Goal: Task Accomplishment & Management: Use online tool/utility

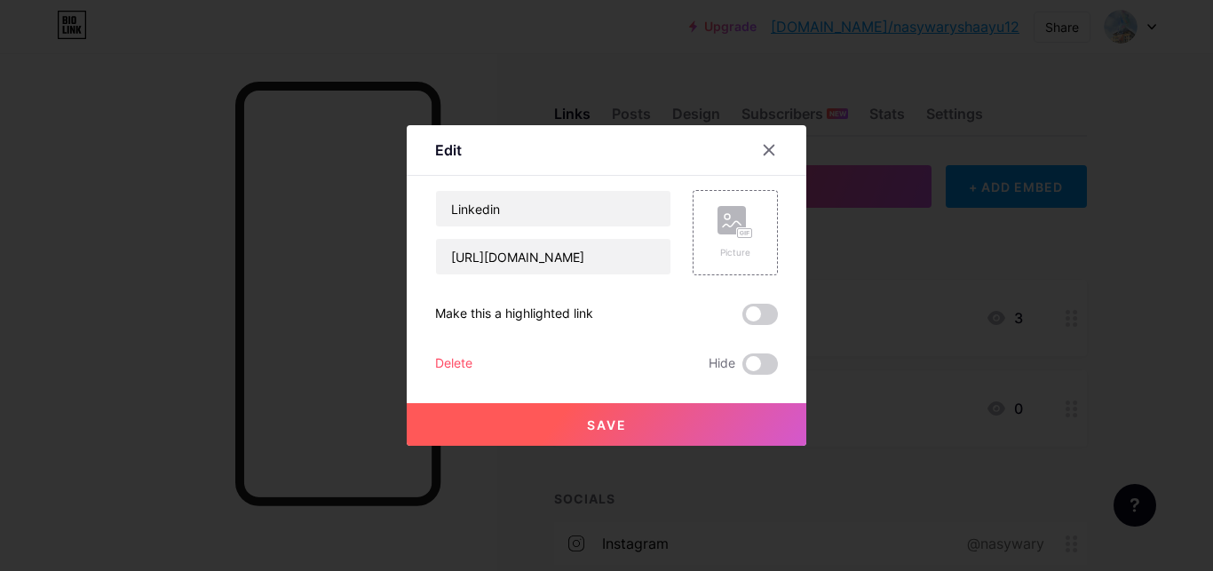
click at [594, 265] on input "[URL][DOMAIN_NAME]" at bounding box center [553, 257] width 234 height 36
click at [1120, 315] on div at bounding box center [606, 285] width 1213 height 571
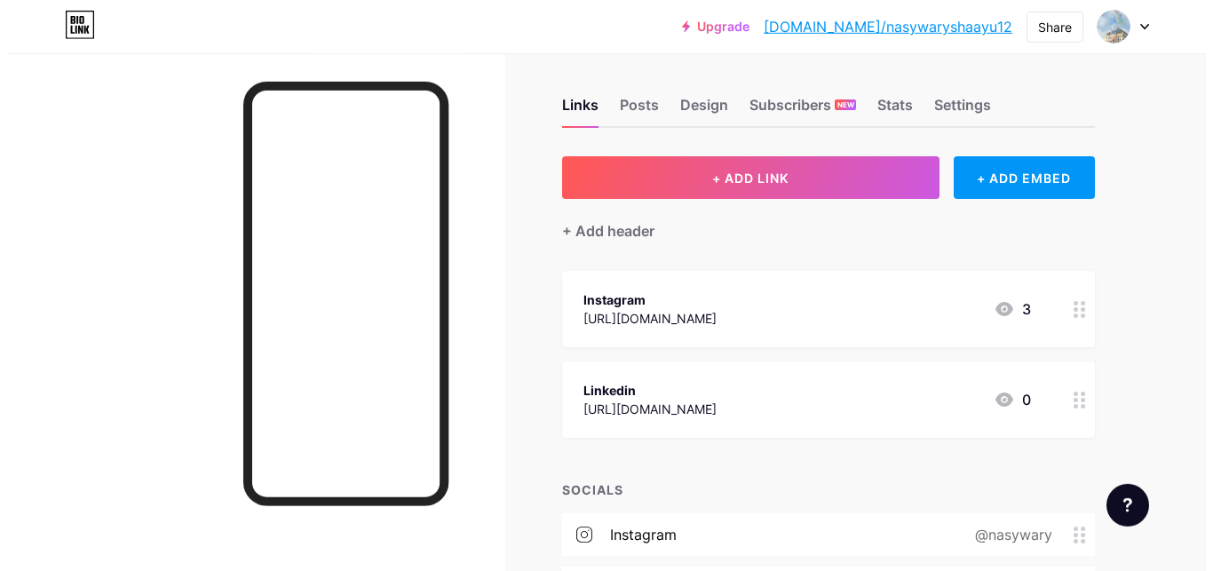
scroll to position [188, 0]
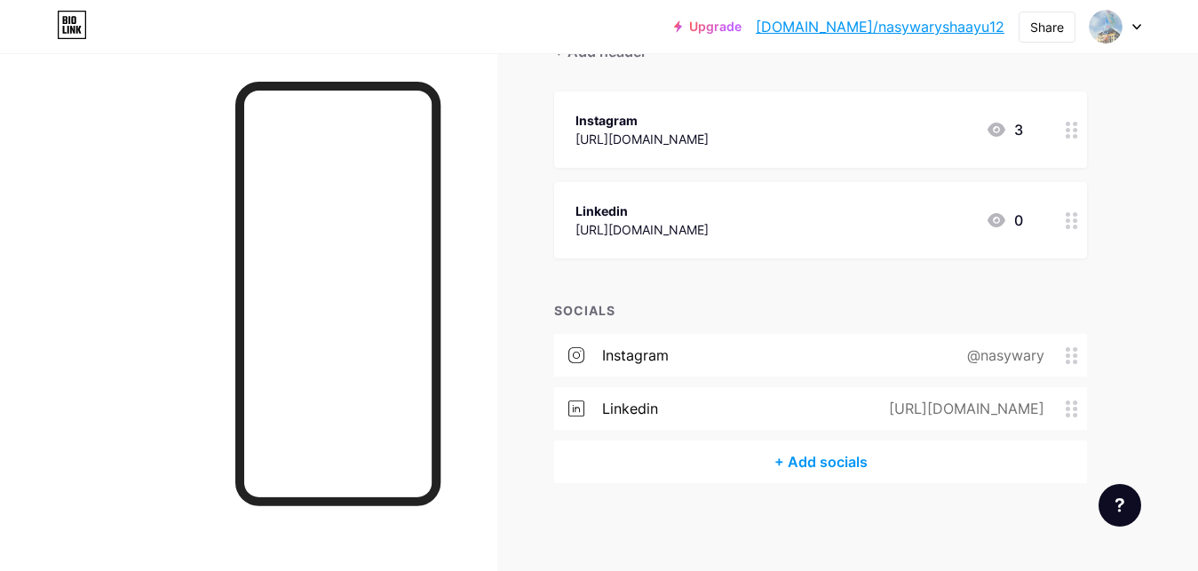
click at [968, 410] on div "[URL][DOMAIN_NAME]" at bounding box center [963, 408] width 205 height 21
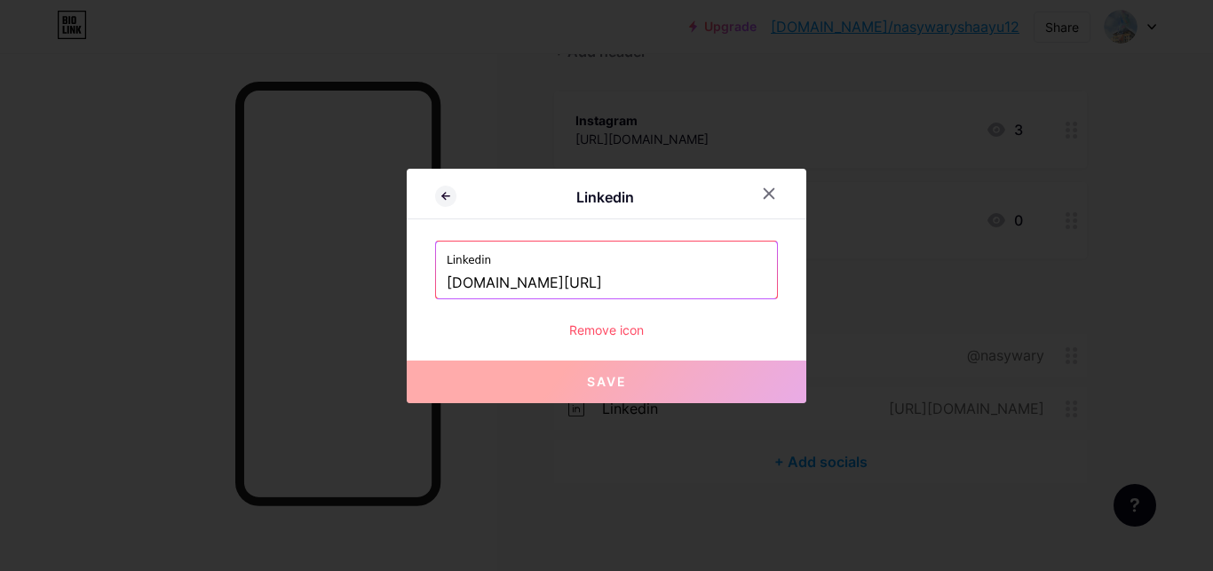
click at [677, 283] on input "[DOMAIN_NAME][URL]" at bounding box center [607, 283] width 320 height 30
click at [678, 282] on input "[DOMAIN_NAME][URL]" at bounding box center [607, 283] width 320 height 30
click at [689, 276] on input "[DOMAIN_NAME][URL]" at bounding box center [607, 283] width 320 height 30
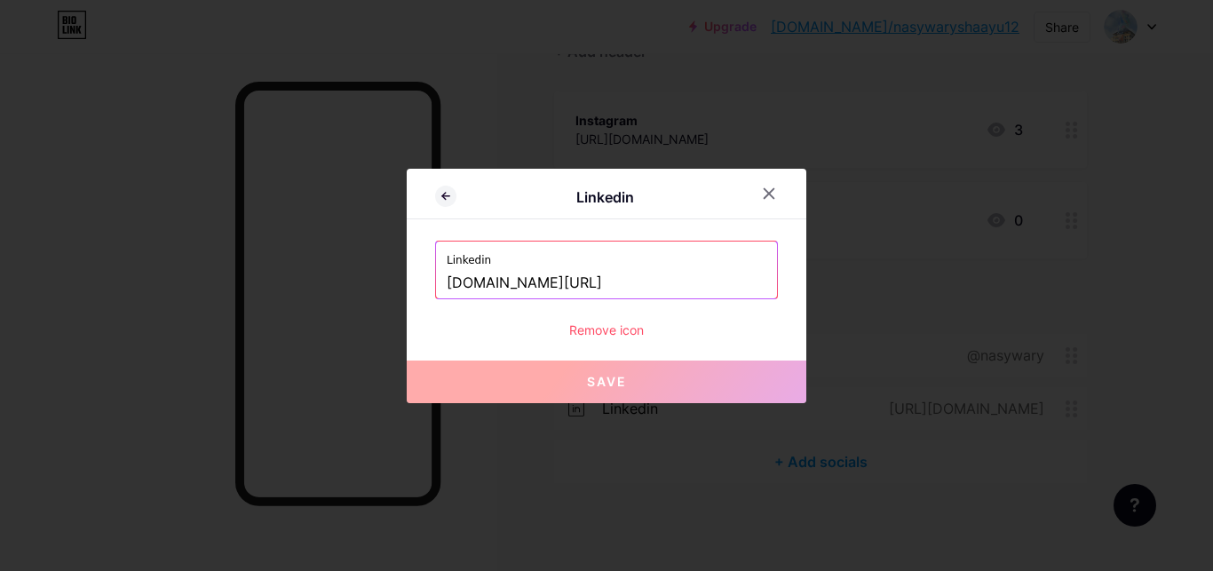
click at [689, 276] on input "[DOMAIN_NAME][URL]" at bounding box center [607, 283] width 320 height 30
